Goal: Information Seeking & Learning: Learn about a topic

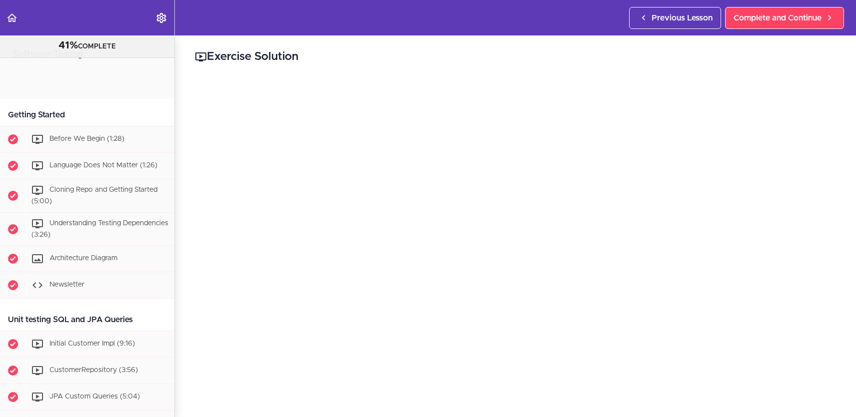
scroll to position [706, 0]
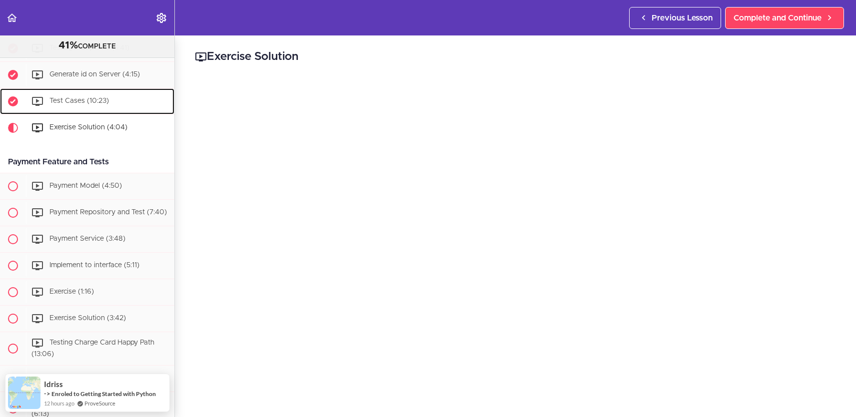
click at [78, 99] on span "Test Cases (10:23)" at bounding box center [78, 100] width 59 height 7
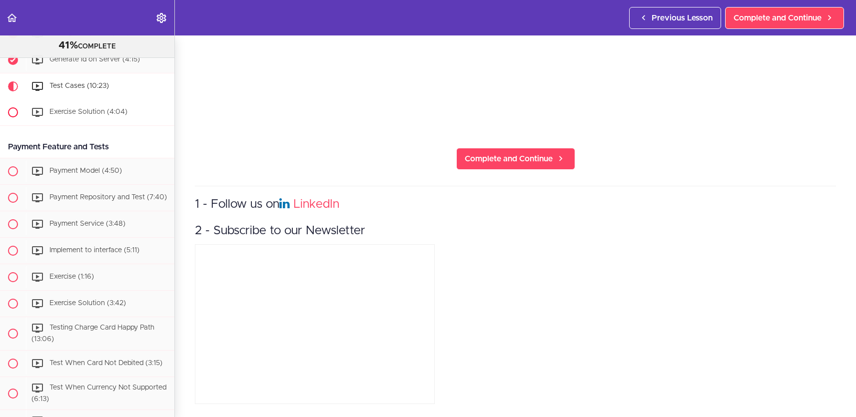
scroll to position [101, 0]
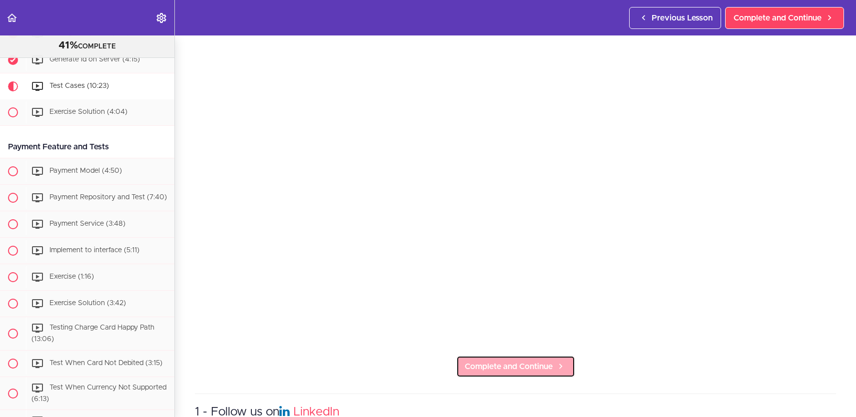
click at [543, 361] on span "Complete and Continue" at bounding box center [509, 367] width 88 height 12
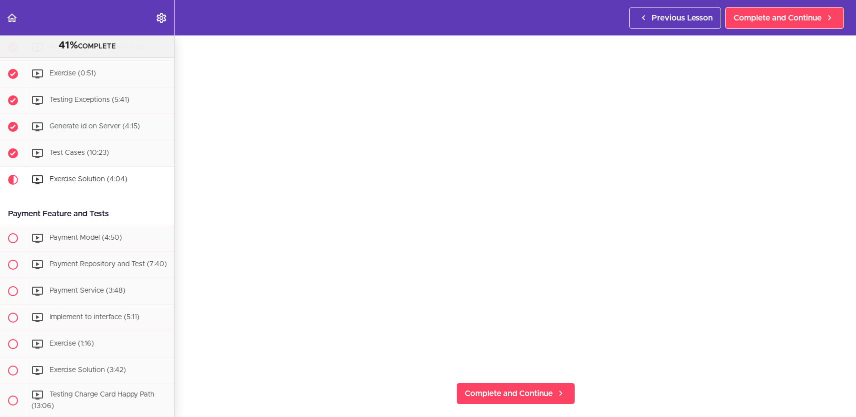
scroll to position [654, 0]
click at [74, 234] on span "Payment Model (4:50)" at bounding box center [85, 237] width 72 height 7
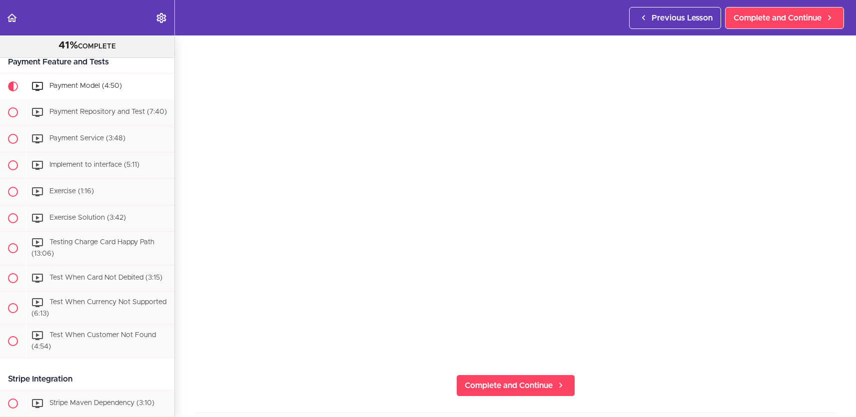
scroll to position [312, 0]
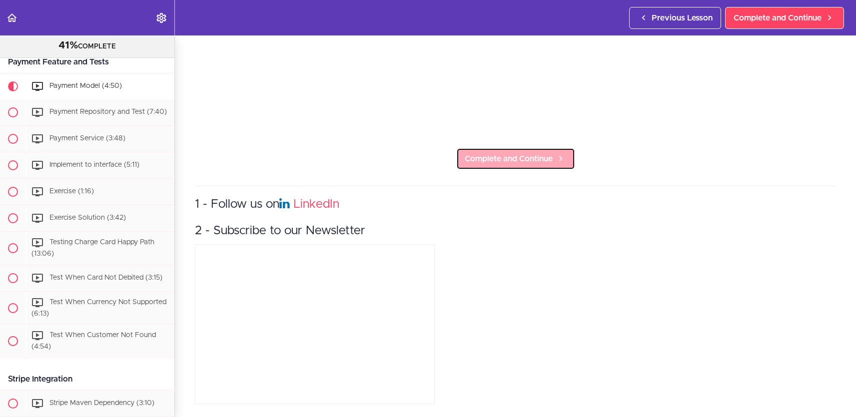
click at [490, 154] on span "Complete and Continue" at bounding box center [509, 159] width 88 height 12
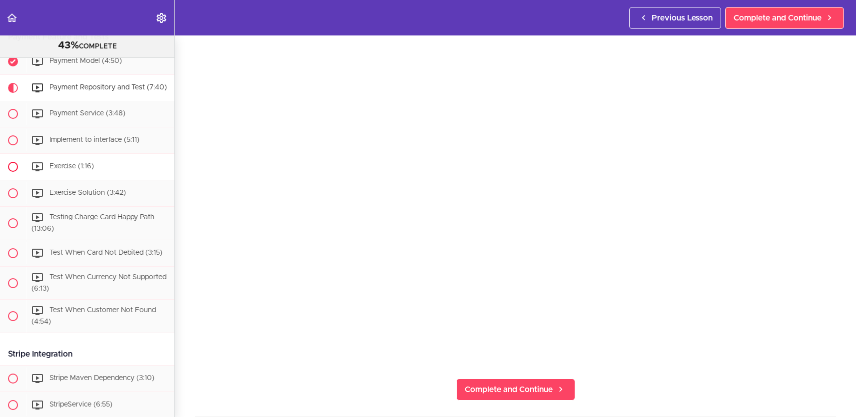
scroll to position [831, 0]
click at [501, 384] on span "Complete and Continue" at bounding box center [509, 390] width 88 height 12
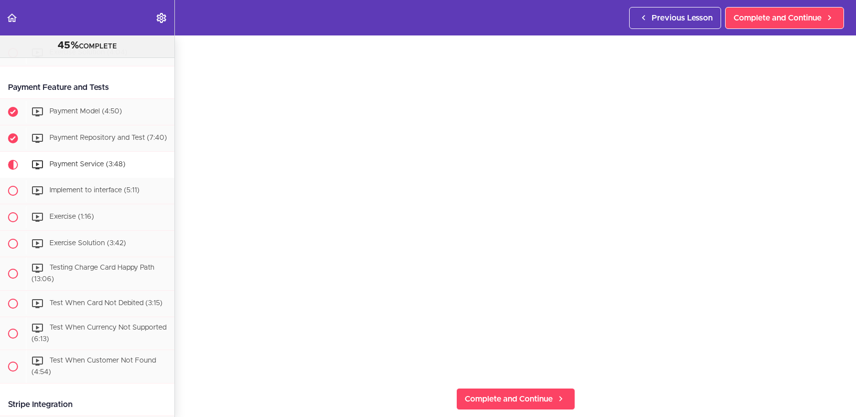
scroll to position [259, 0]
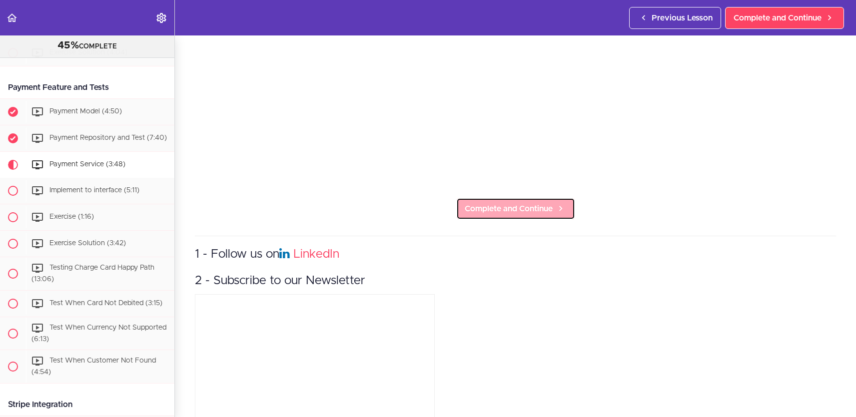
click at [501, 203] on span "Complete and Continue" at bounding box center [509, 209] width 88 height 12
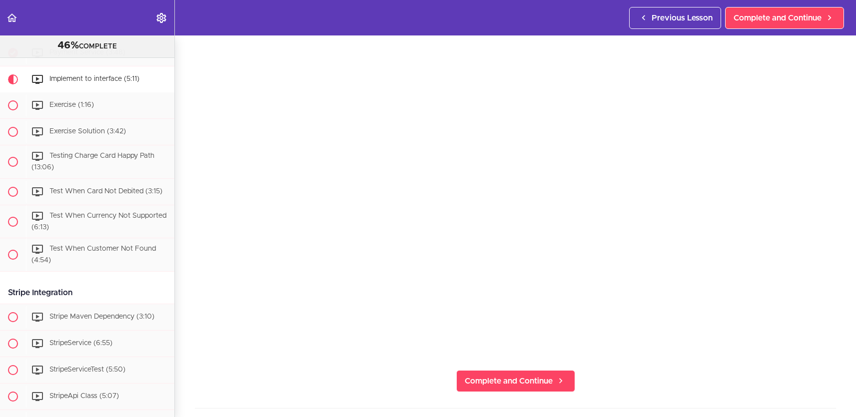
scroll to position [91, 0]
click at [474, 371] on span "Complete and Continue" at bounding box center [509, 377] width 88 height 12
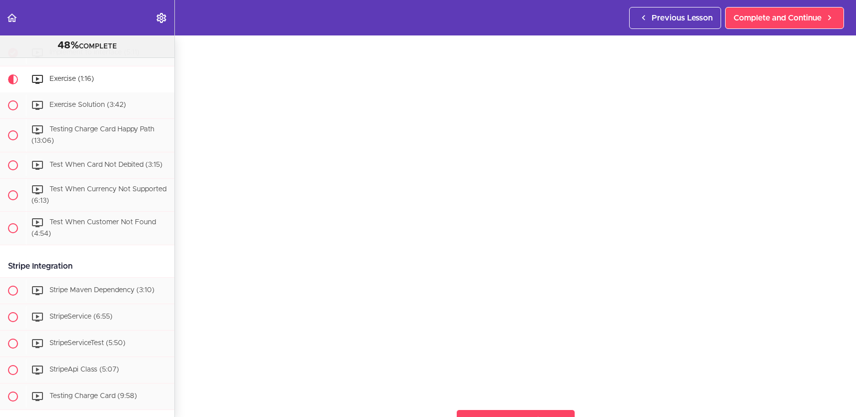
scroll to position [183, 0]
